Goal: Use online tool/utility

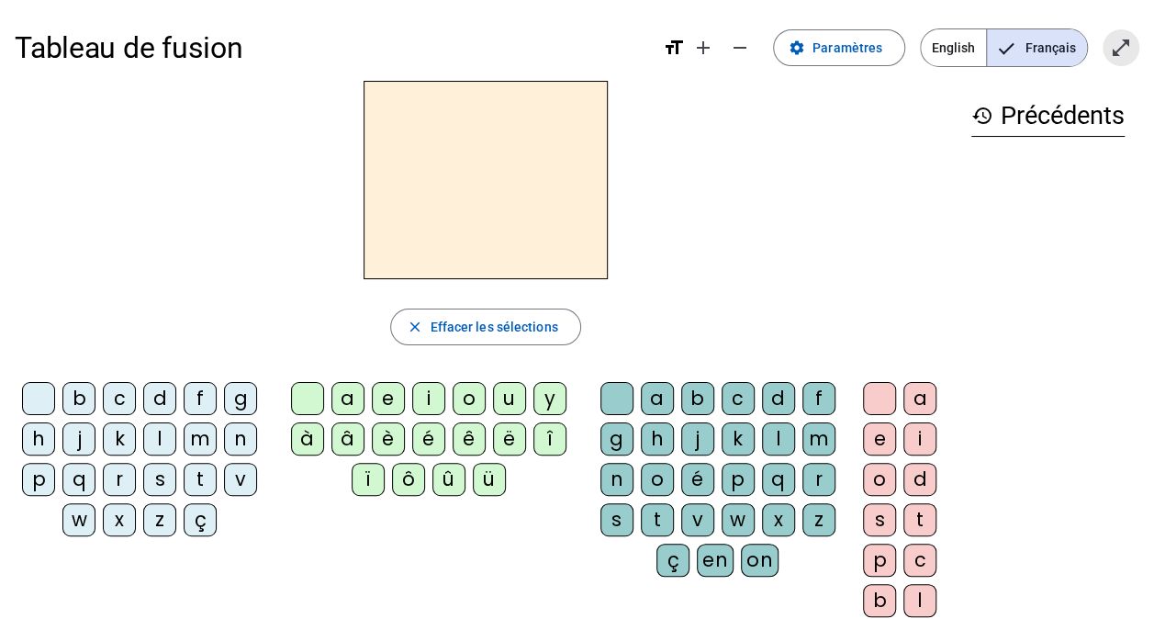
click at [1117, 49] on mat-icon "open_in_full" at bounding box center [1121, 48] width 22 height 22
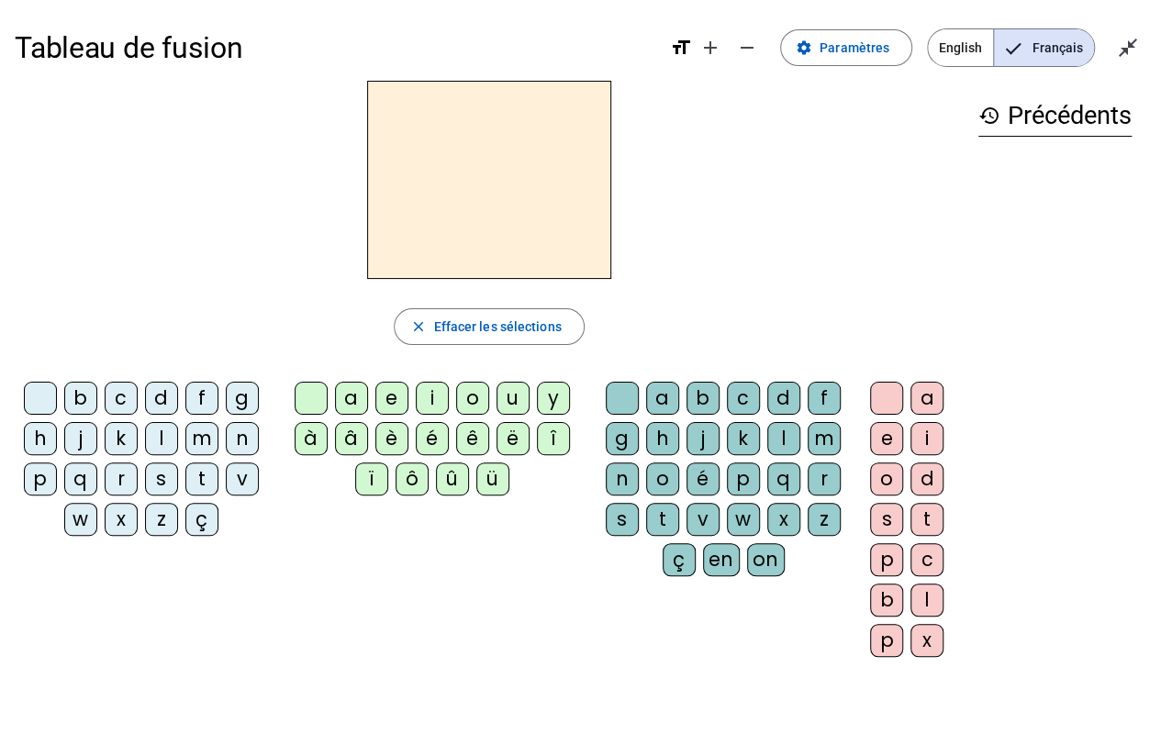
click at [200, 443] on div "m" at bounding box center [201, 438] width 33 height 33
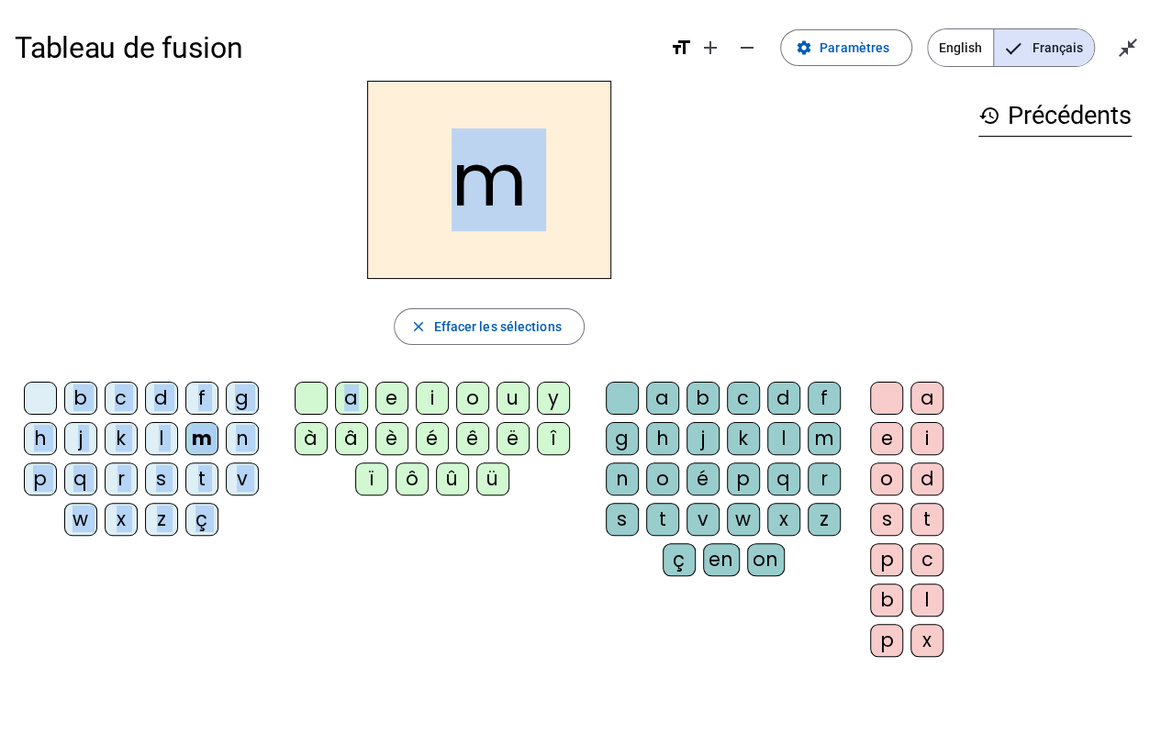
drag, startPoint x: 353, startPoint y: 402, endPoint x: 224, endPoint y: 177, distance: 259.4
click at [224, 177] on div "m close Effacer les sélections b c d f g h j k l m n p q r s t v w x z ç a e i …" at bounding box center [489, 376] width 949 height 591
click at [221, 185] on div "m" at bounding box center [489, 180] width 949 height 198
click at [349, 398] on div "a" at bounding box center [351, 398] width 33 height 33
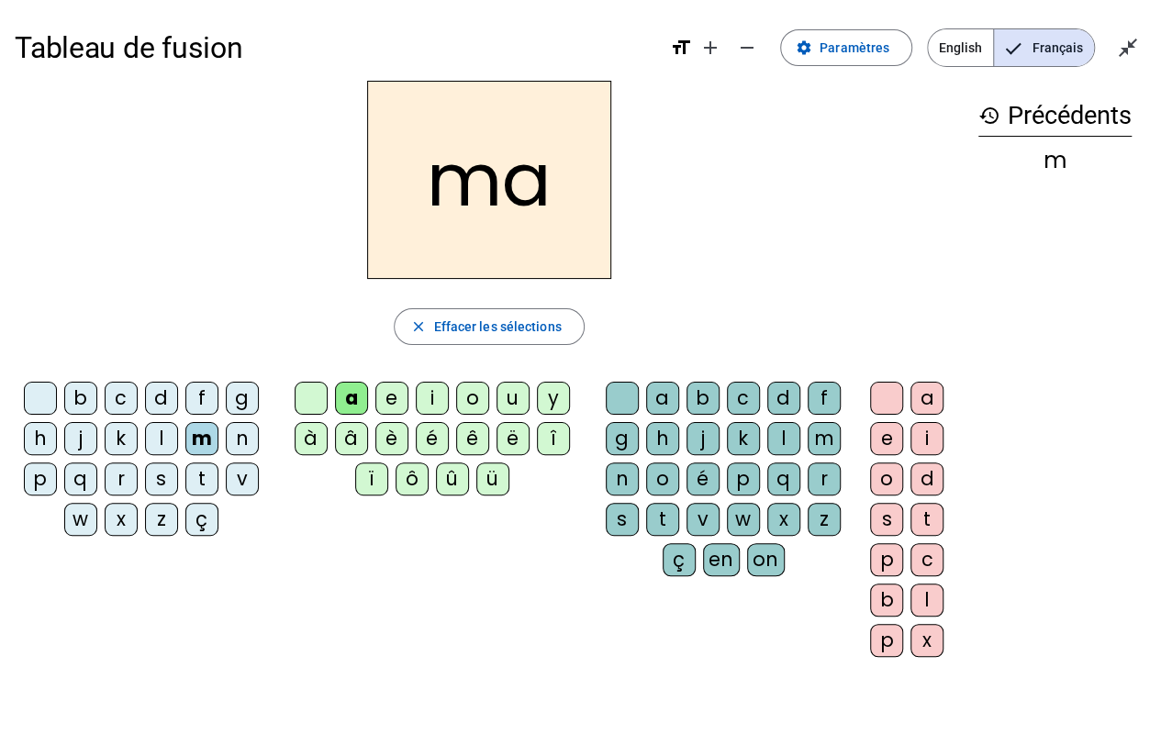
click at [243, 479] on div "v" at bounding box center [242, 479] width 33 height 33
click at [200, 485] on div "t" at bounding box center [201, 479] width 33 height 33
click at [160, 430] on div "l" at bounding box center [161, 438] width 33 height 33
click at [391, 400] on div "e" at bounding box center [391, 398] width 33 height 33
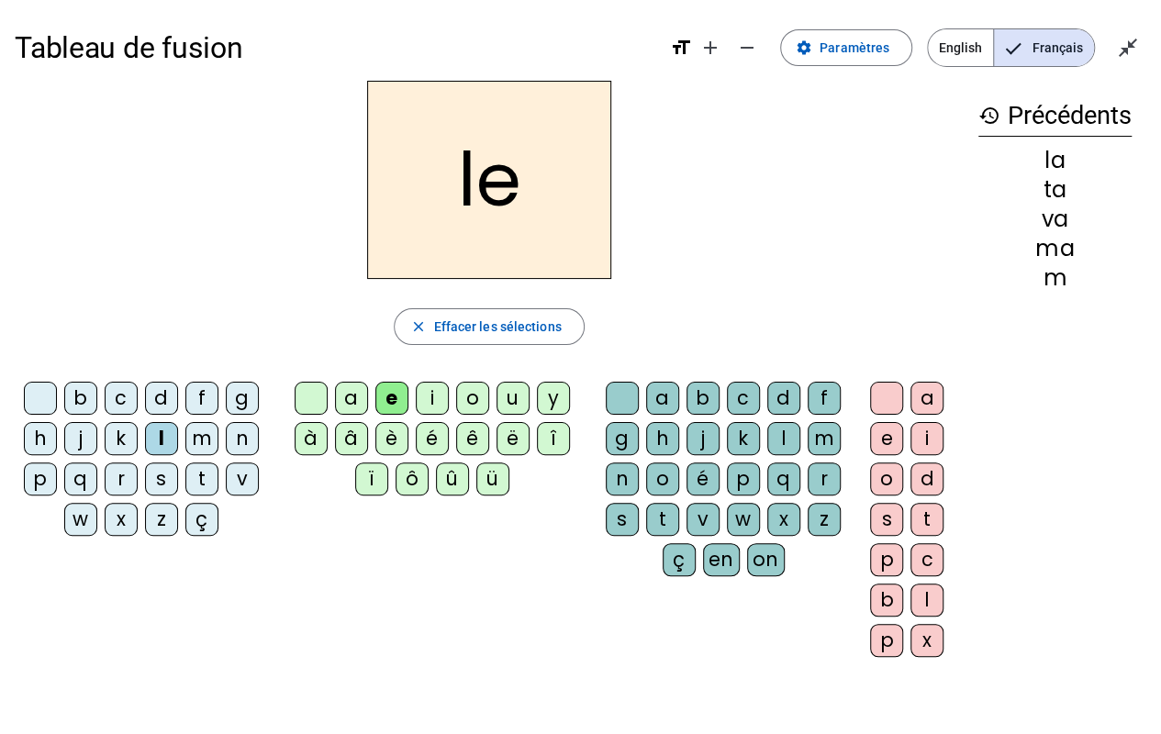
click at [83, 446] on div "j" at bounding box center [80, 438] width 33 height 33
click at [235, 441] on div "n" at bounding box center [242, 438] width 33 height 33
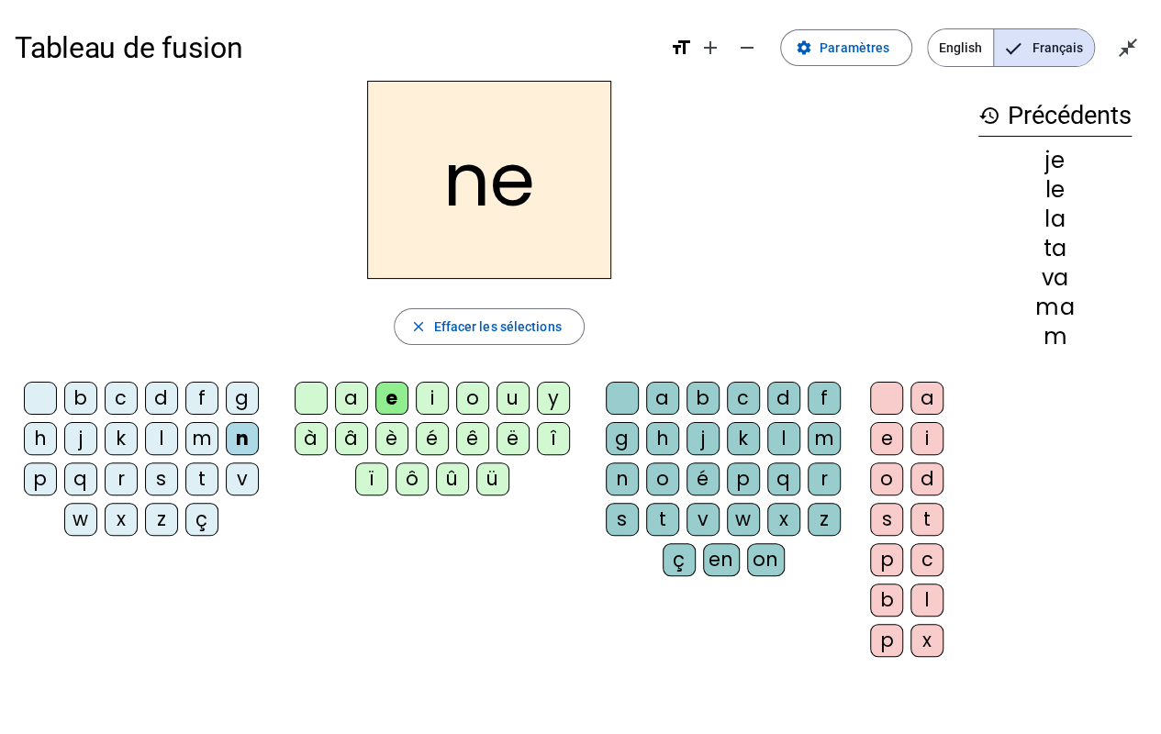
click at [160, 391] on div "d" at bounding box center [161, 398] width 33 height 33
click at [517, 398] on div "u" at bounding box center [513, 398] width 33 height 33
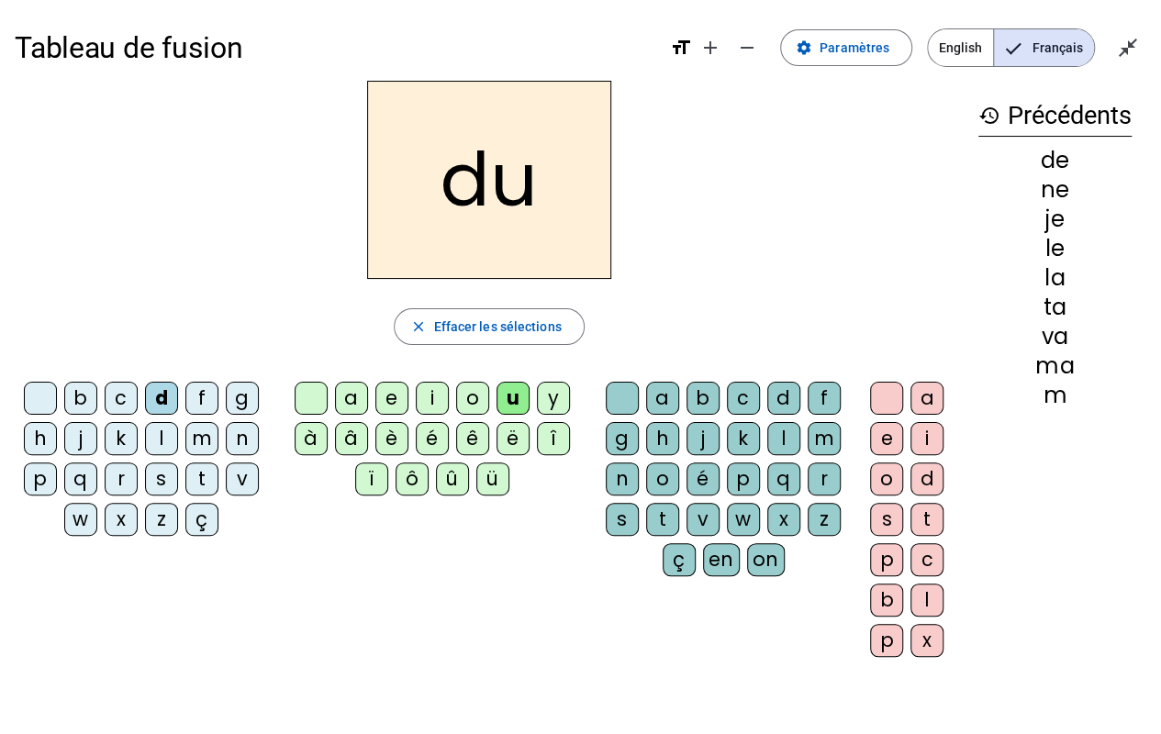
click at [208, 477] on div "t" at bounding box center [201, 479] width 33 height 33
click at [81, 394] on div "b" at bounding box center [80, 398] width 33 height 33
click at [619, 517] on div "s" at bounding box center [622, 519] width 33 height 33
